Goal: Task Accomplishment & Management: Use online tool/utility

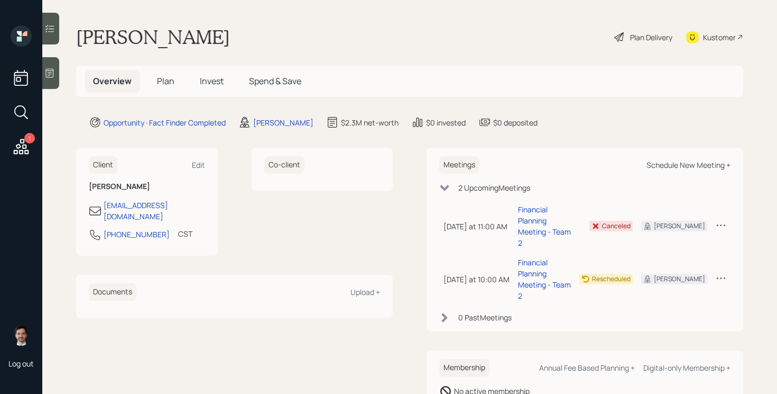
click at [701, 168] on div "Schedule New Meeting +" at bounding box center [689, 165] width 84 height 10
select select "ef6b64e1-8f62-4a74-b865-a7df4b35b836"
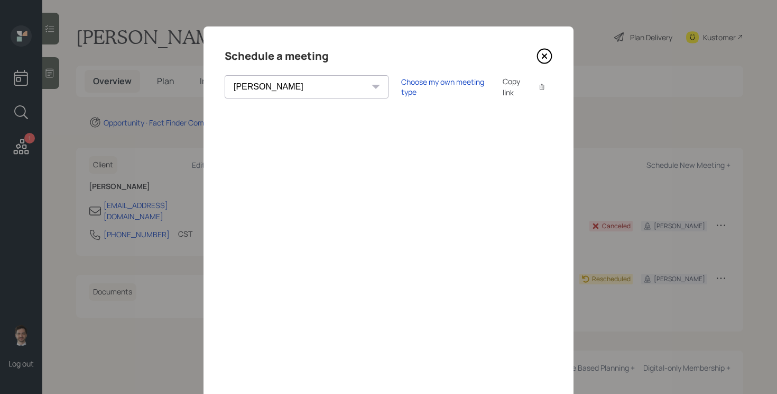
click at [545, 59] on icon at bounding box center [545, 56] width 16 height 16
